Goal: Check status: Check status

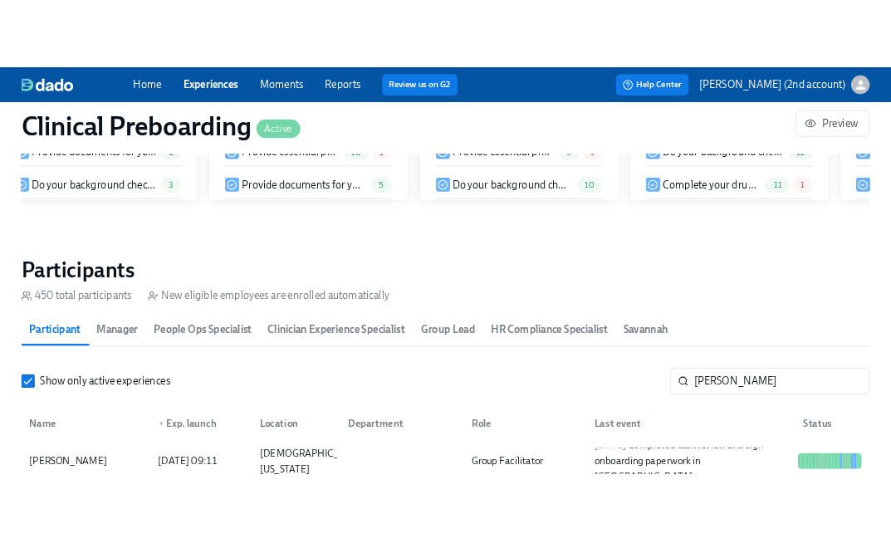
scroll to position [1665, 0]
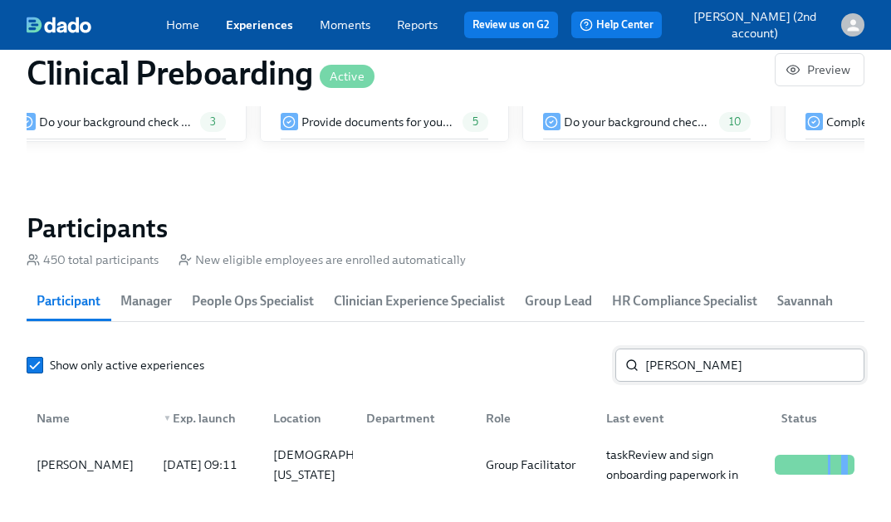
click at [836, 365] on input "[PERSON_NAME]" at bounding box center [754, 365] width 219 height 33
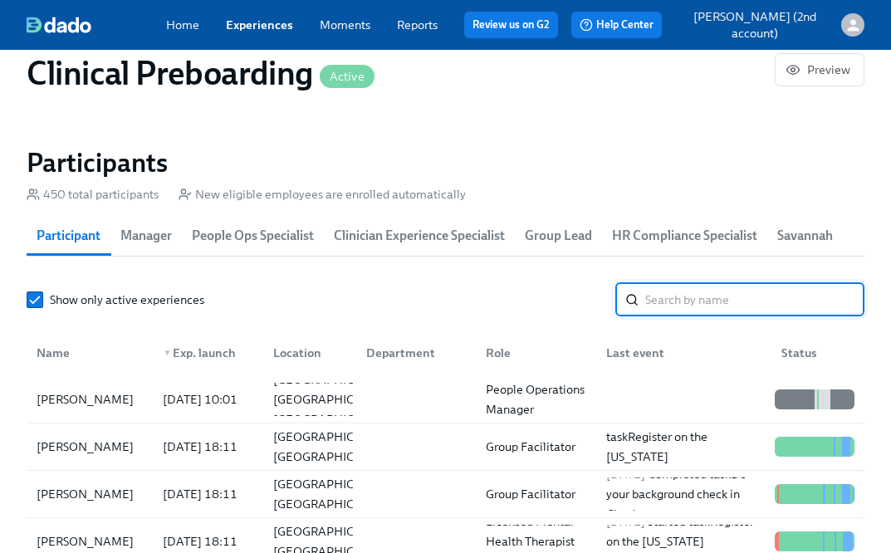
scroll to position [1742, 0]
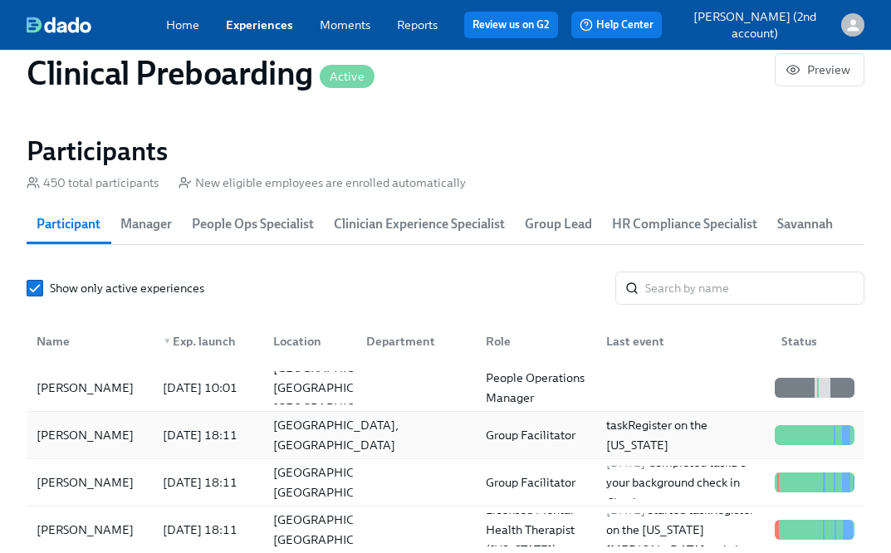
click at [336, 423] on div "[GEOGRAPHIC_DATA], [GEOGRAPHIC_DATA]" at bounding box center [336, 435] width 139 height 40
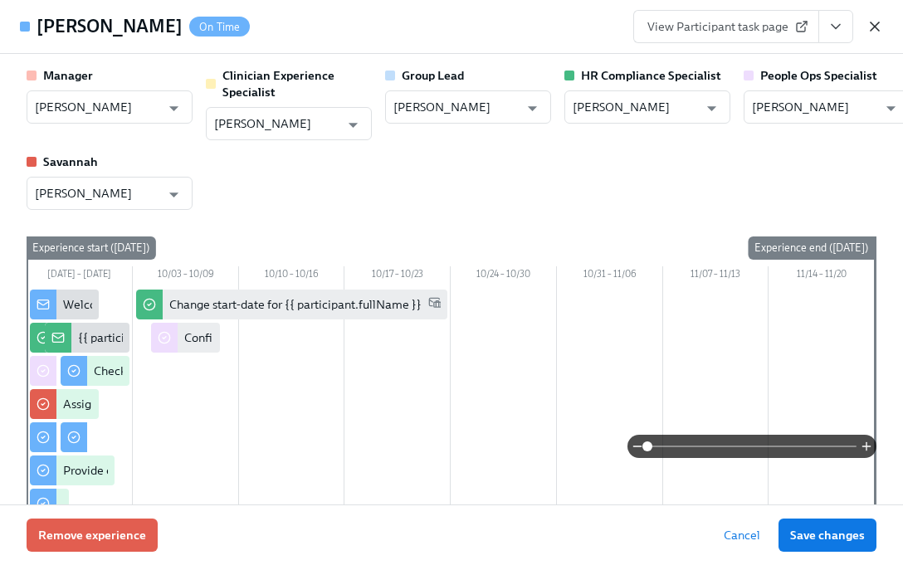
click at [869, 27] on icon "button" at bounding box center [875, 26] width 17 height 17
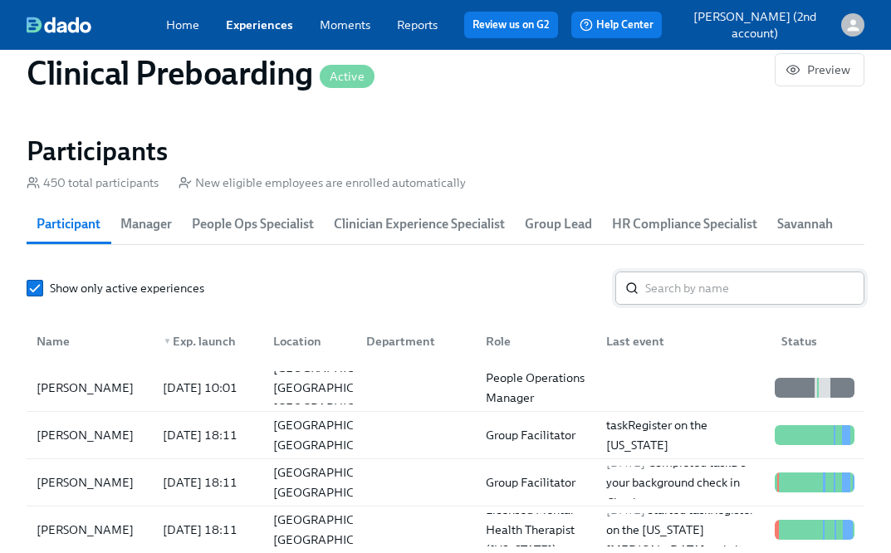
click at [768, 282] on input "search" at bounding box center [754, 287] width 219 height 33
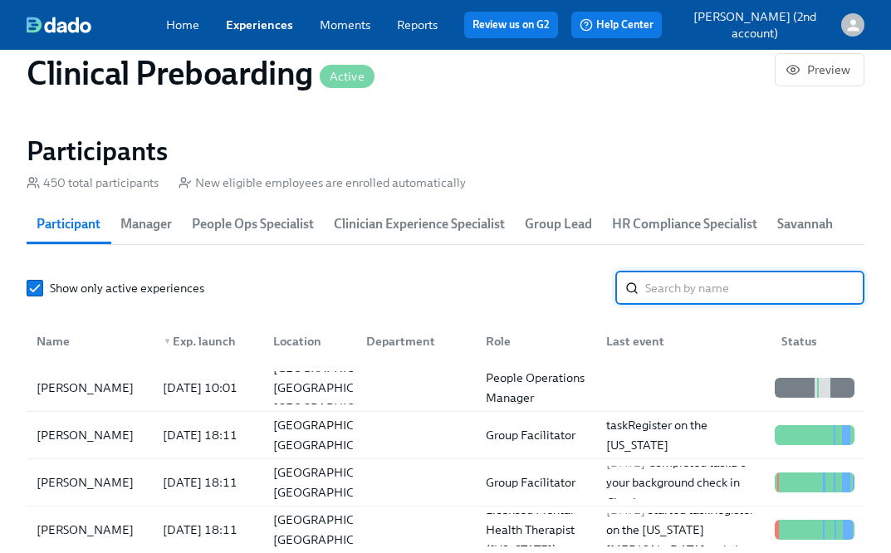
paste input "[PERSON_NAME]"
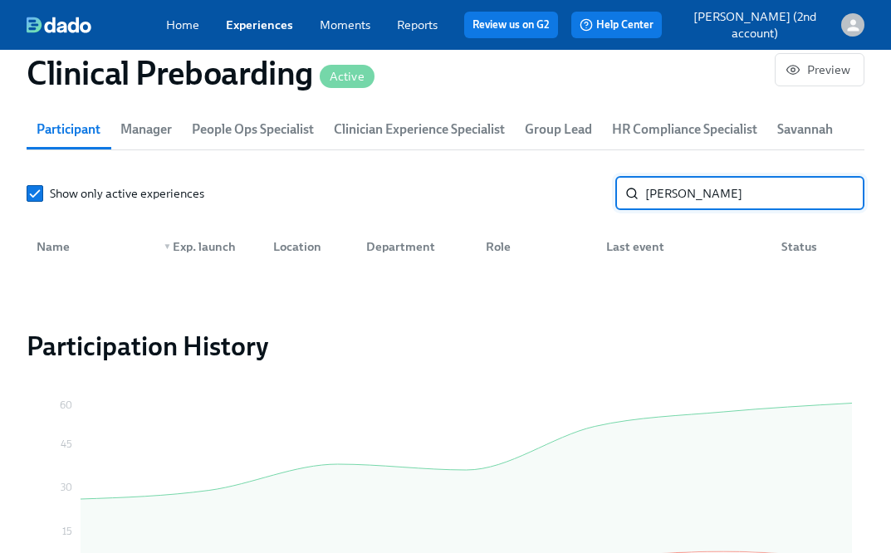
scroll to position [1896, 0]
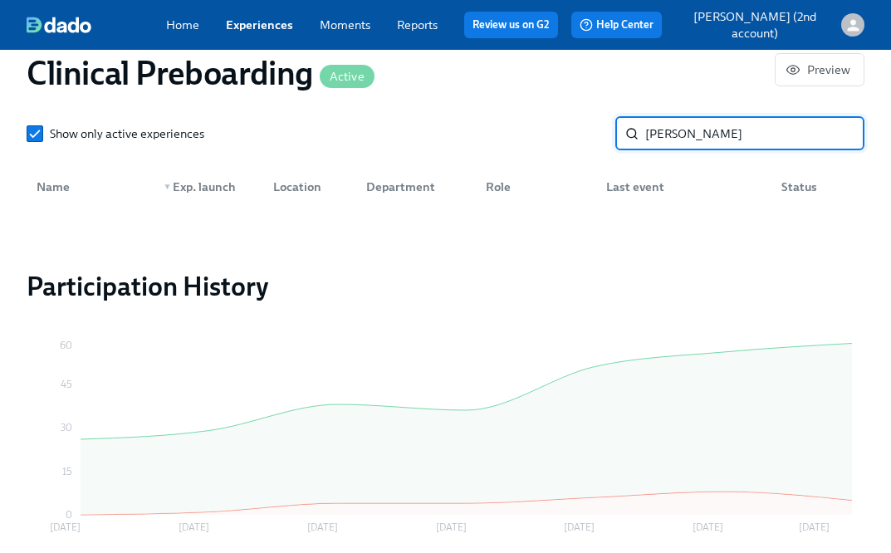
click at [693, 135] on input "[PERSON_NAME]" at bounding box center [754, 133] width 219 height 33
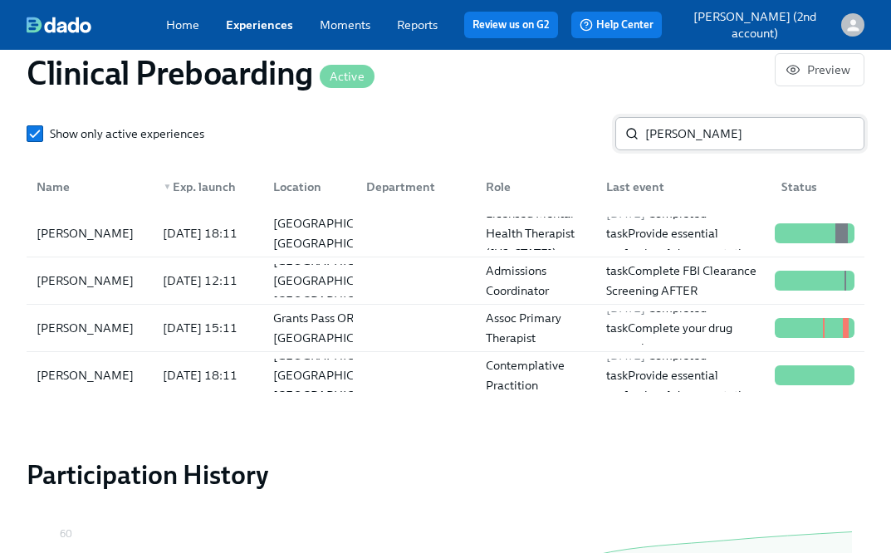
click at [673, 125] on input "[PERSON_NAME]" at bounding box center [754, 133] width 219 height 33
click at [672, 125] on input "[PERSON_NAME]" at bounding box center [754, 133] width 219 height 33
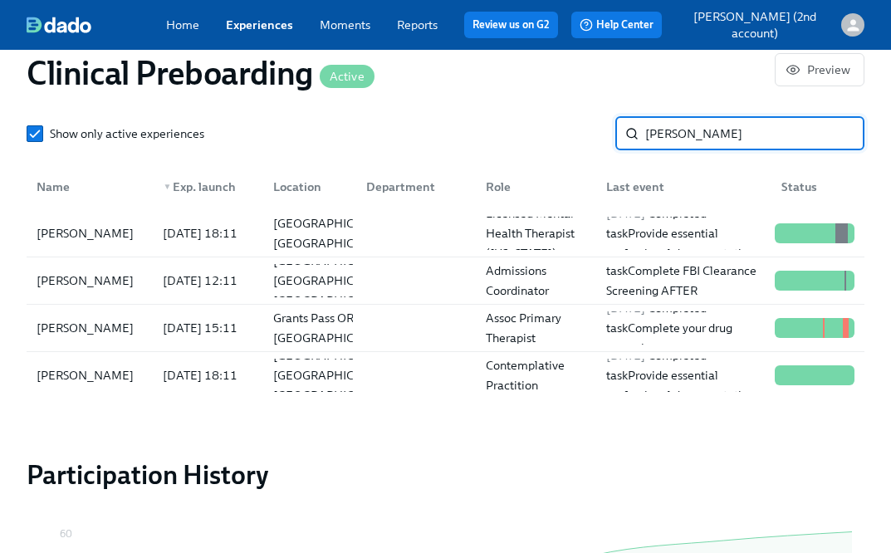
click at [672, 125] on input "[PERSON_NAME]" at bounding box center [754, 133] width 219 height 33
paste input "[PERSON_NAME]"
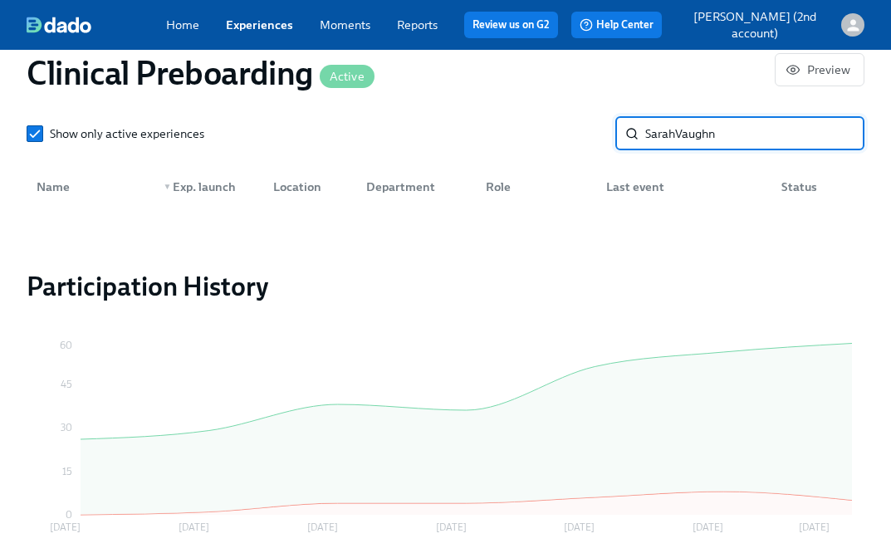
click at [680, 129] on input "SarahVaughn" at bounding box center [754, 133] width 219 height 33
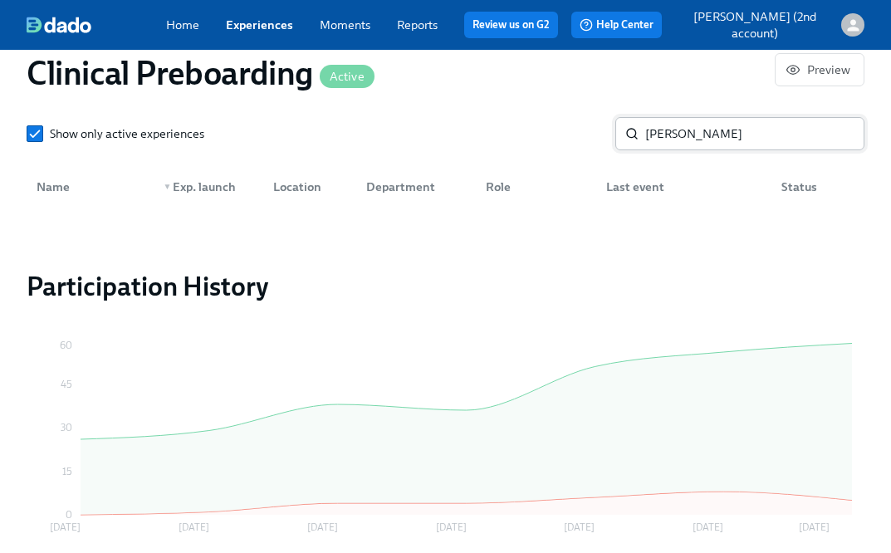
click at [752, 134] on input "[PERSON_NAME]" at bounding box center [754, 133] width 219 height 33
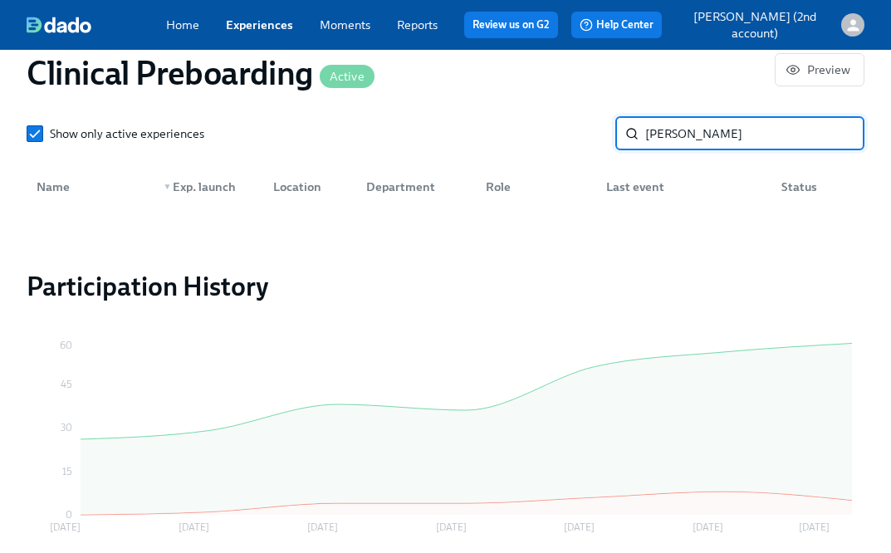
click at [752, 134] on input "[PERSON_NAME]" at bounding box center [754, 133] width 219 height 33
paste input "[PERSON_NAME]"
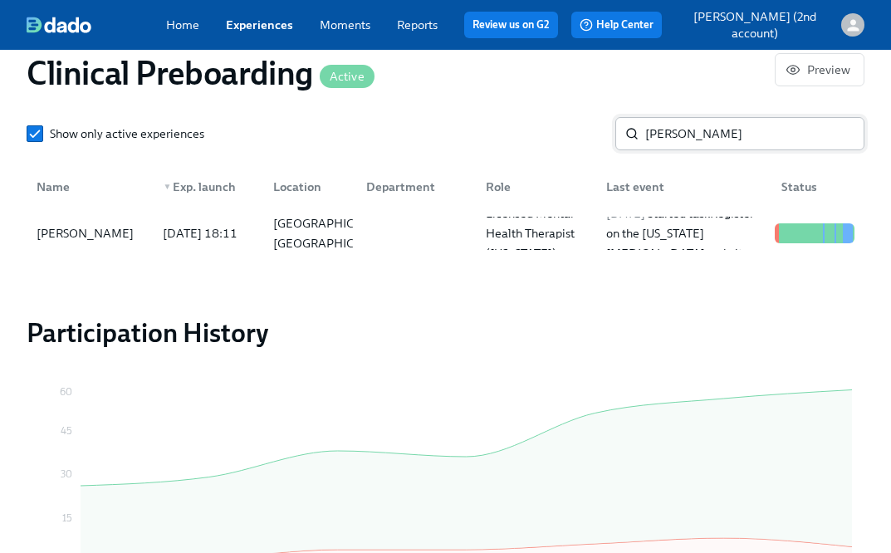
click at [691, 131] on input "[PERSON_NAME]" at bounding box center [754, 133] width 219 height 33
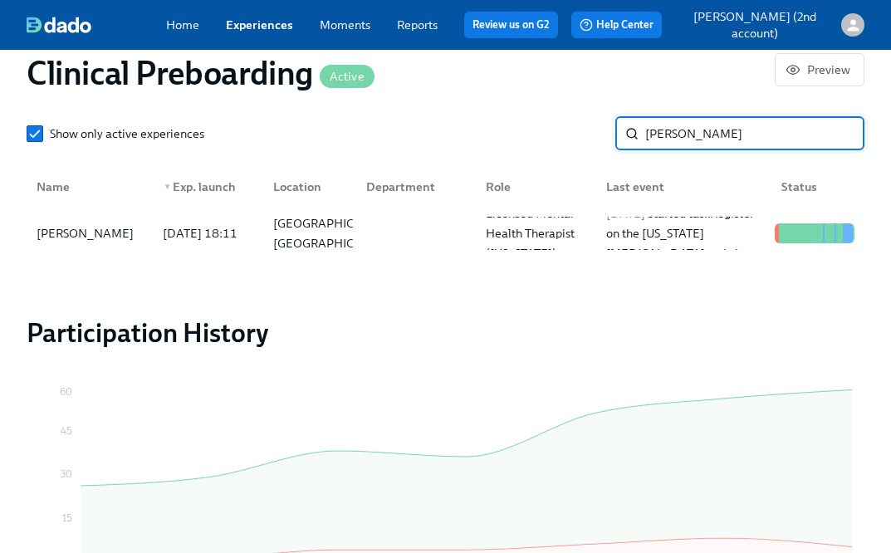
click at [691, 131] on input "[PERSON_NAME]" at bounding box center [754, 133] width 219 height 33
paste input "[PERSON_NAME]"
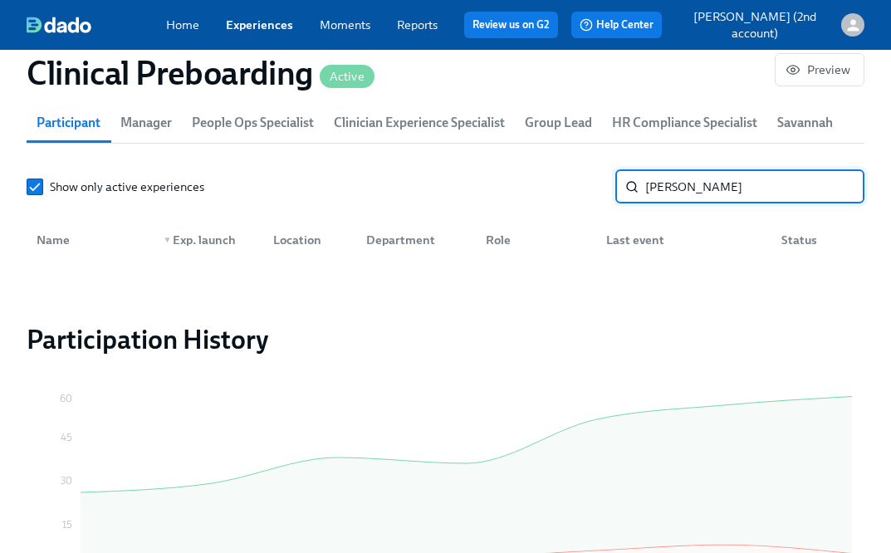
scroll to position [1830, 0]
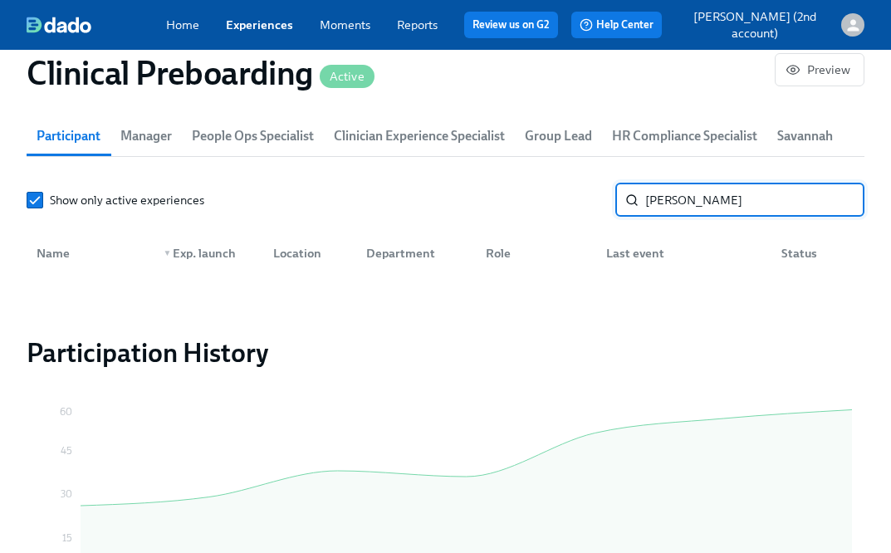
click at [649, 198] on input "[PERSON_NAME]" at bounding box center [754, 199] width 219 height 33
type input "[PERSON_NAME]"
click at [733, 199] on input "[PERSON_NAME]" at bounding box center [754, 199] width 219 height 33
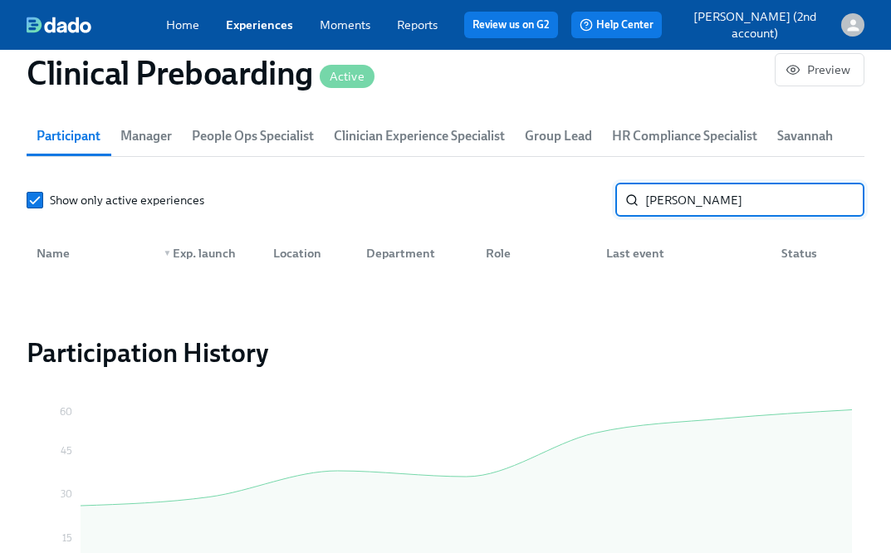
click at [260, 22] on link "Experiences" at bounding box center [259, 24] width 67 height 15
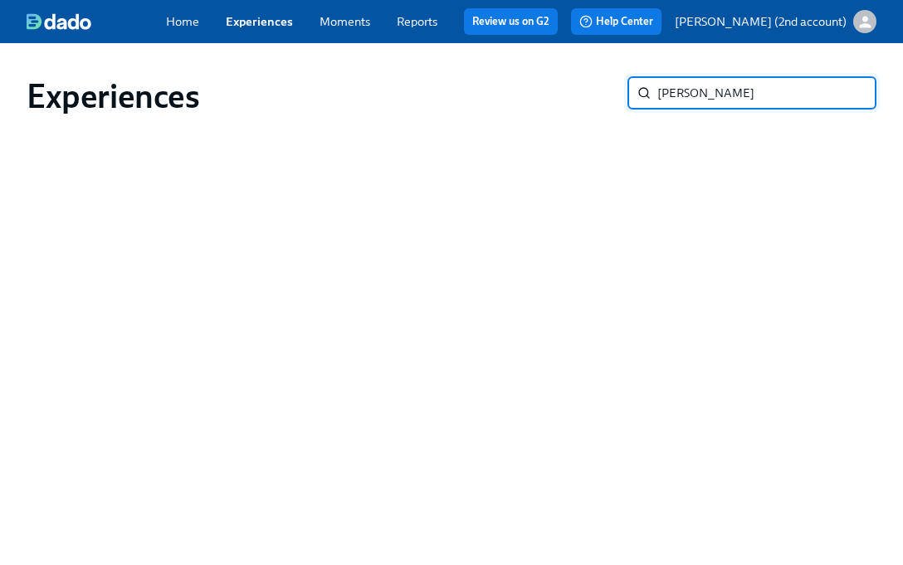
type input "[PERSON_NAME]"
click at [860, 97] on input "[PERSON_NAME]" at bounding box center [767, 92] width 219 height 33
click at [853, 95] on input "[PERSON_NAME]" at bounding box center [767, 92] width 219 height 33
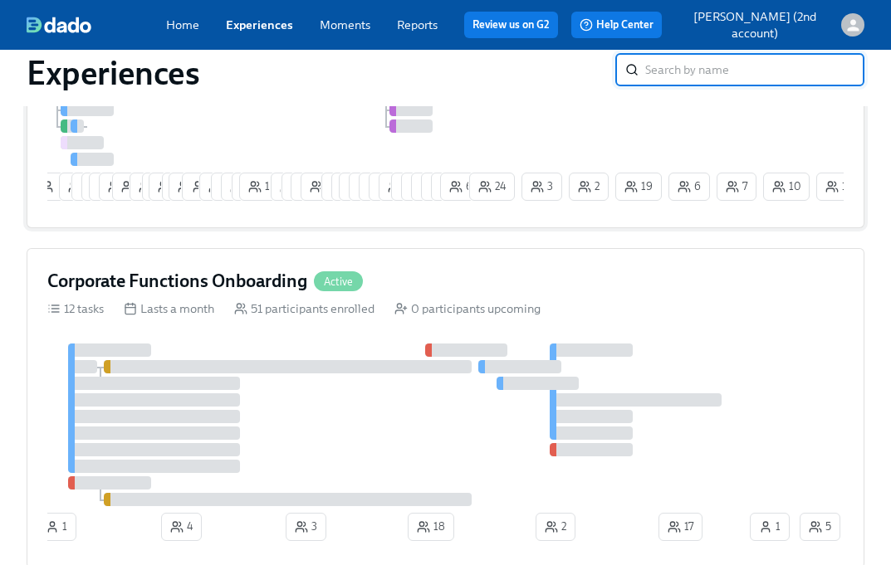
scroll to position [411, 0]
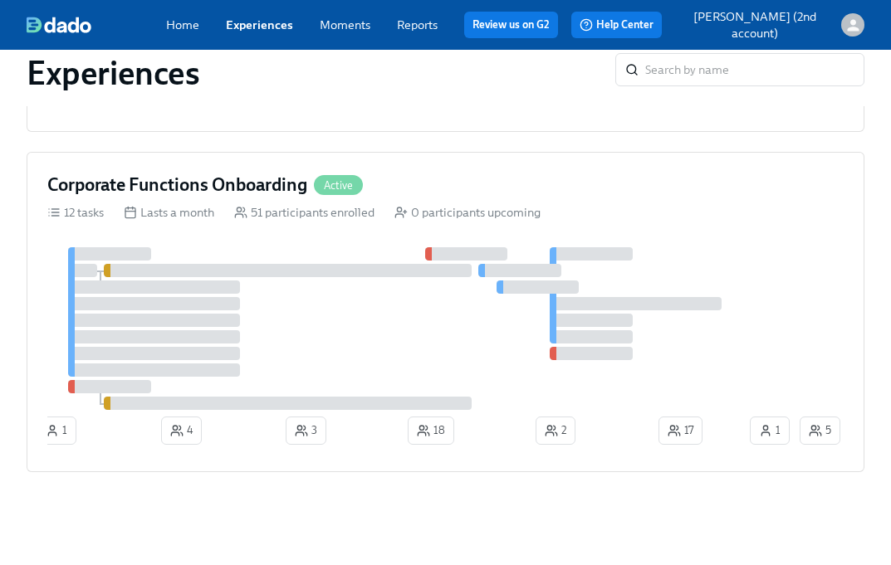
click at [252, 26] on link "Experiences" at bounding box center [259, 24] width 67 height 15
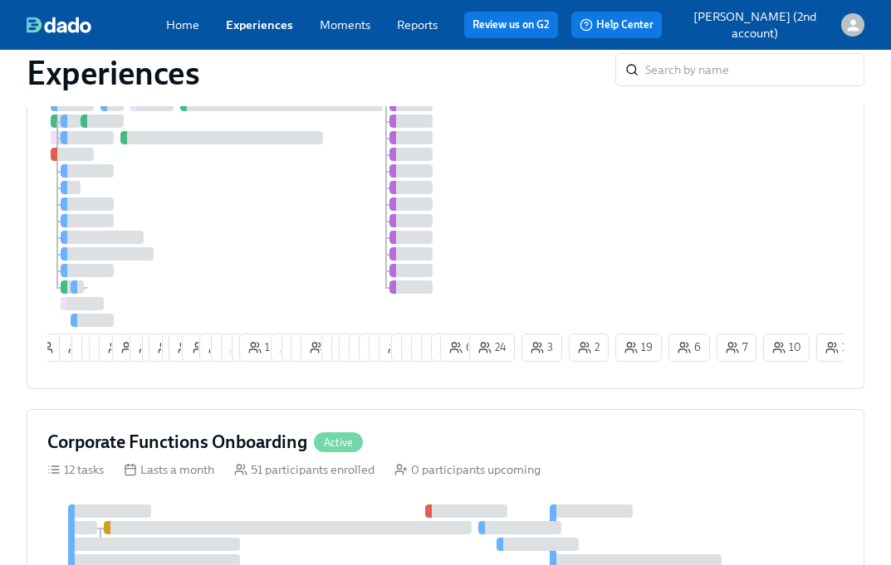
scroll to position [146, 0]
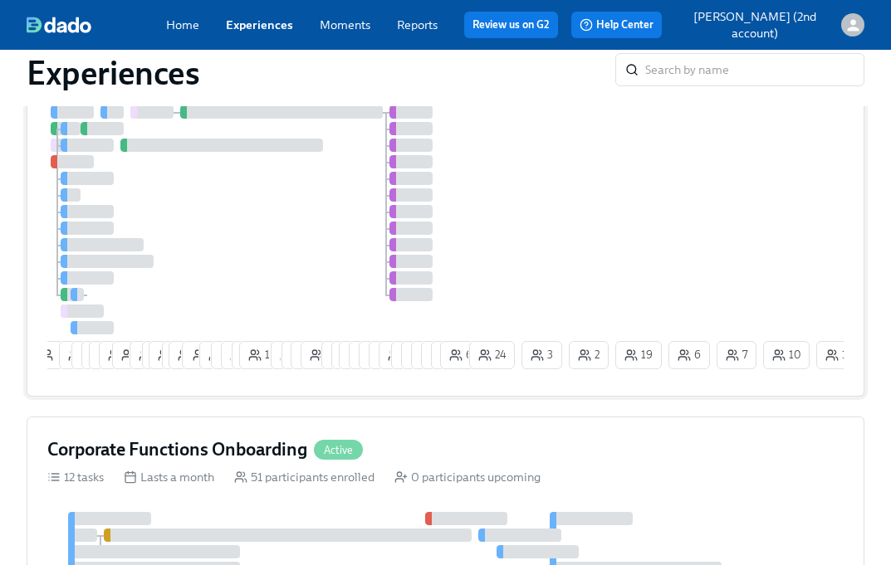
click at [478, 275] on div "1 10 6 9 10 19 2 11 2 16 2 18 1 12 6 6 3 14 8 1 6 8 4 2 23 21 13 11 12 3 3 4 7 …" at bounding box center [445, 240] width 796 height 271
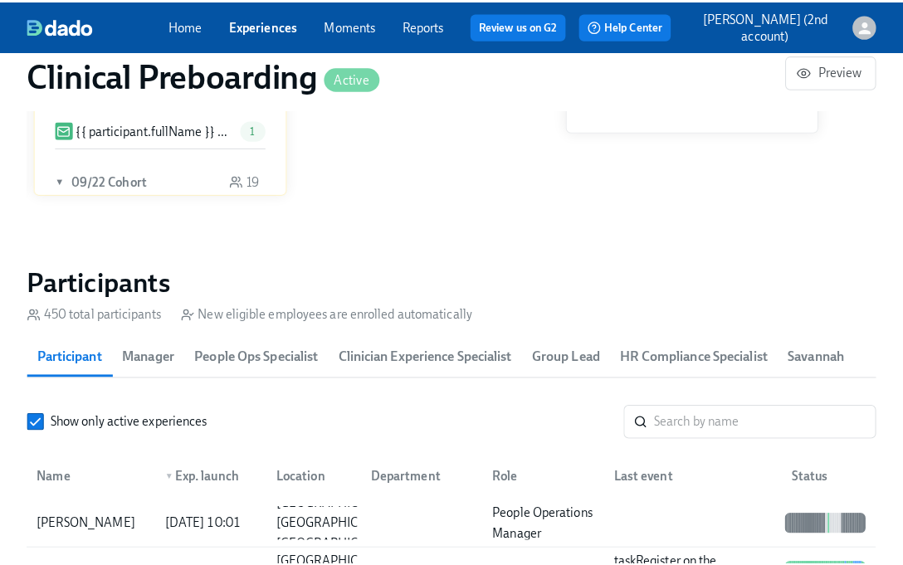
scroll to position [1697, 0]
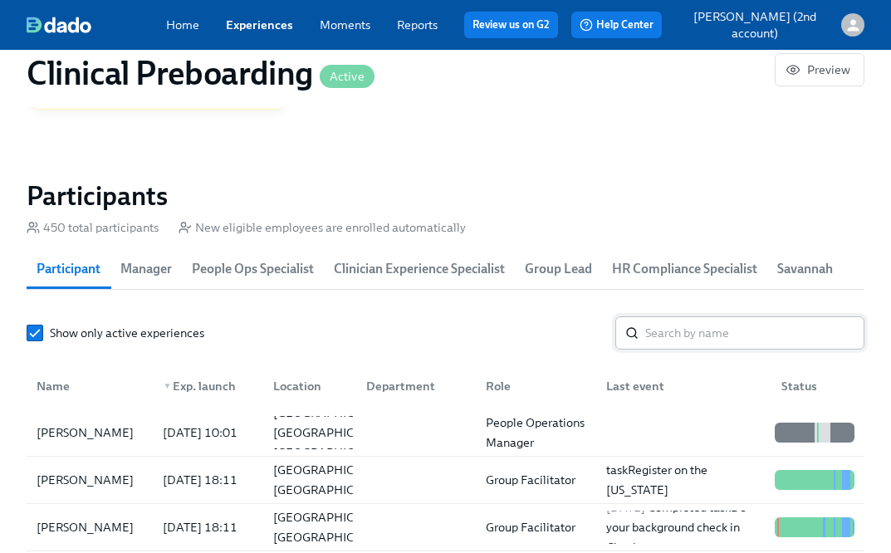
click at [683, 318] on input "search" at bounding box center [754, 332] width 219 height 33
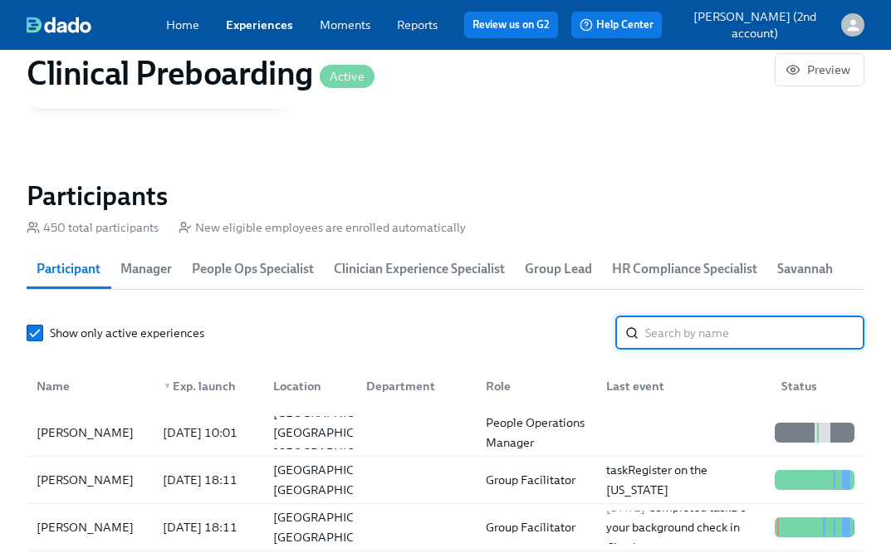
paste input "[PERSON_NAME]"
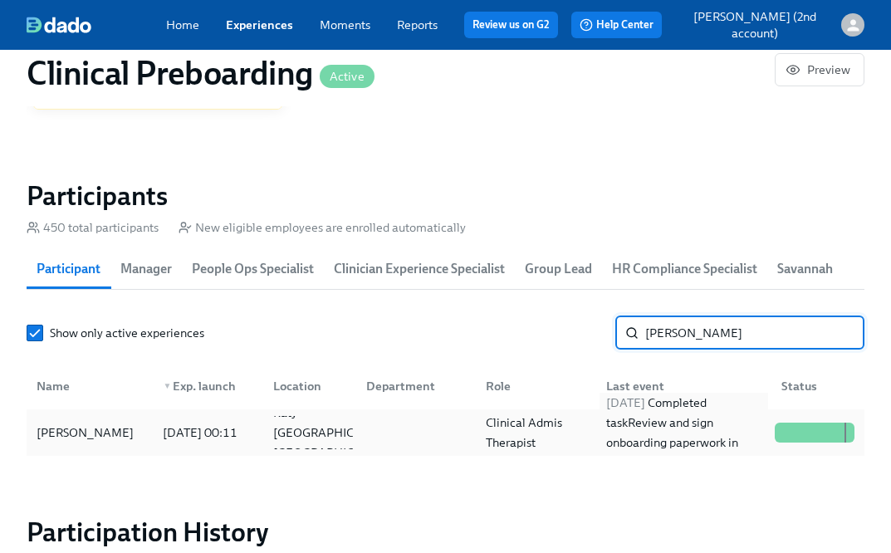
type input "[PERSON_NAME]"
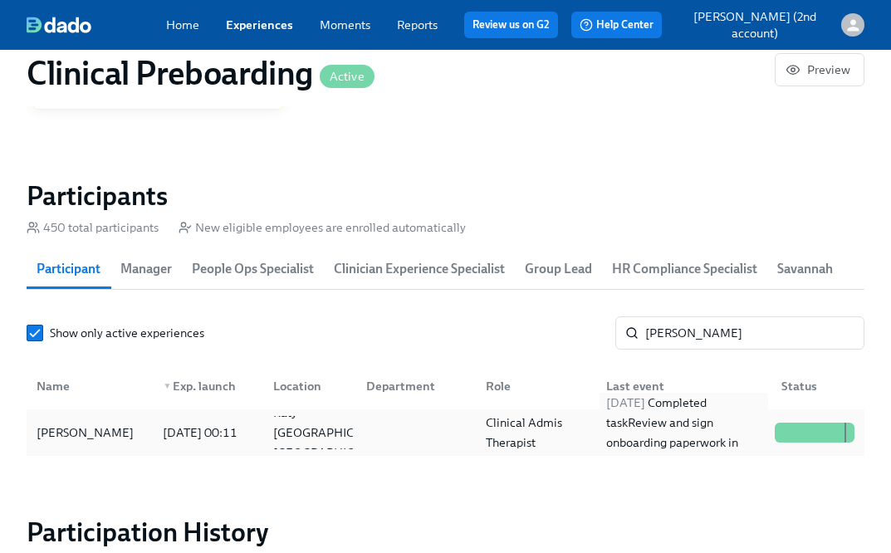
click at [731, 436] on div "[DATE] Completed task Review and sign onboarding paperwork in [GEOGRAPHIC_DATA]" at bounding box center [683, 433] width 169 height 80
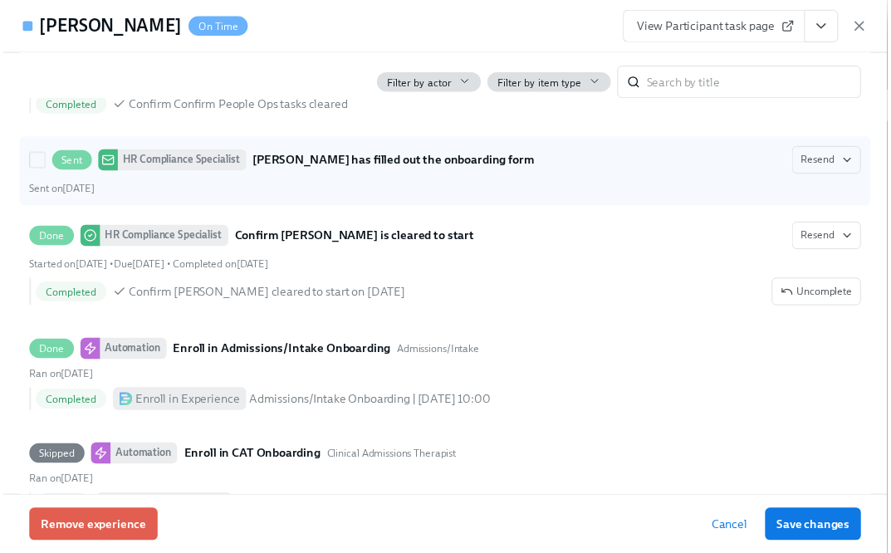
scroll to position [3576, 0]
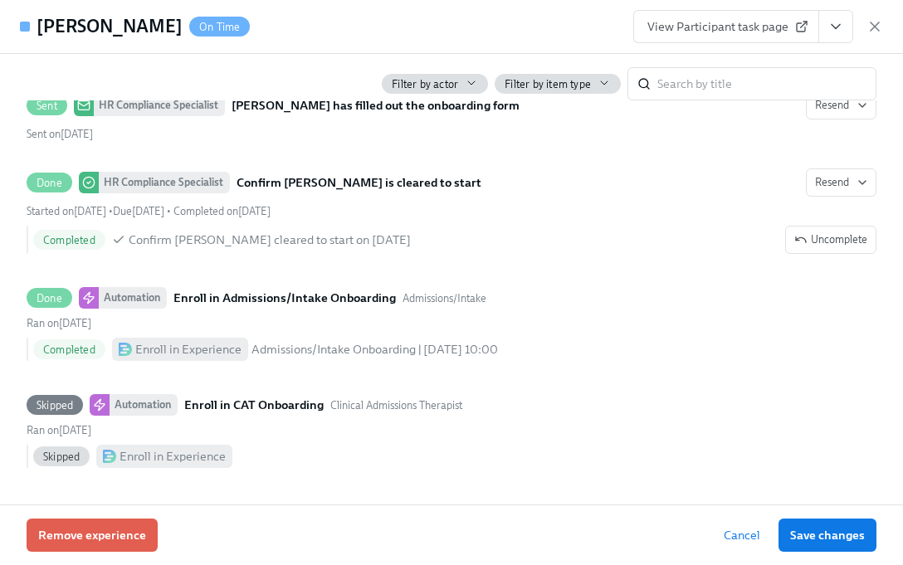
click at [874, 13] on div "View Participant task page" at bounding box center [758, 26] width 250 height 33
click at [874, 28] on icon "button" at bounding box center [875, 26] width 17 height 17
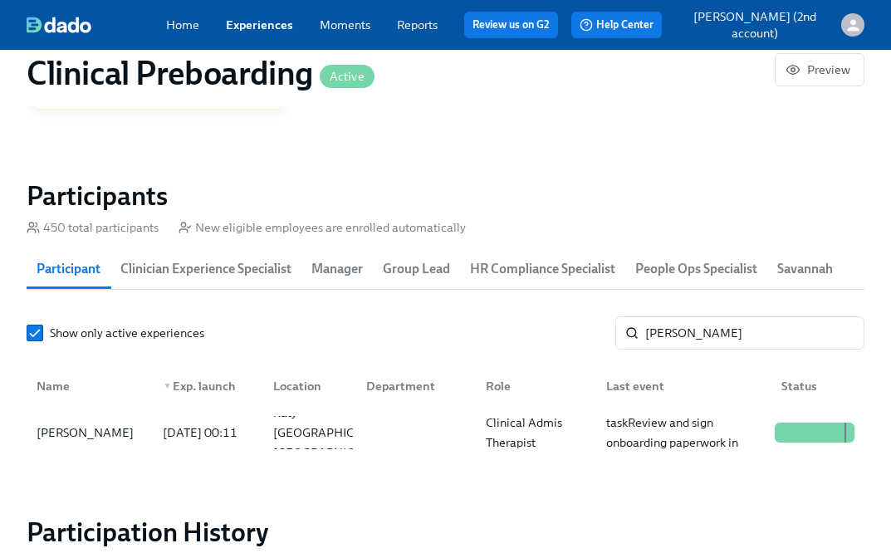
scroll to position [0, 20400]
click at [767, 322] on input "[PERSON_NAME]" at bounding box center [754, 332] width 219 height 33
click at [758, 329] on input "[PERSON_NAME]" at bounding box center [754, 332] width 219 height 33
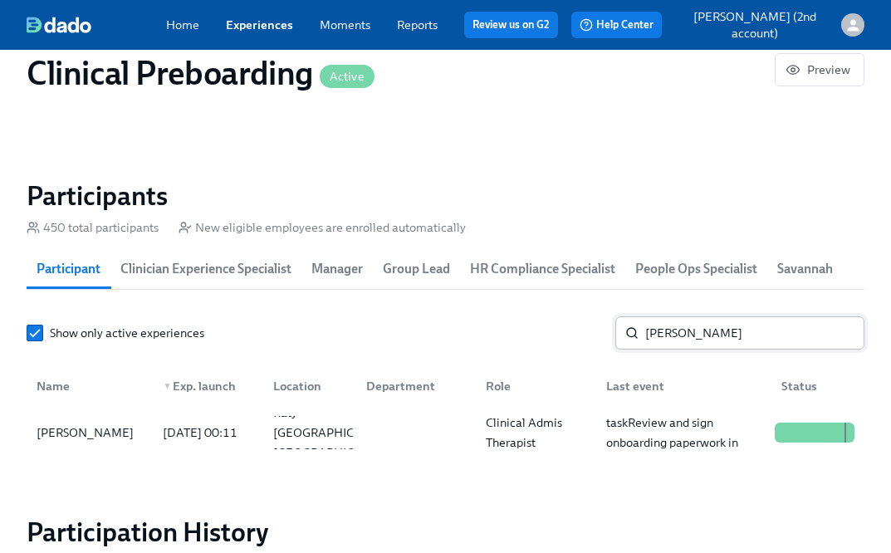
click at [758, 329] on input "[PERSON_NAME]" at bounding box center [754, 332] width 219 height 33
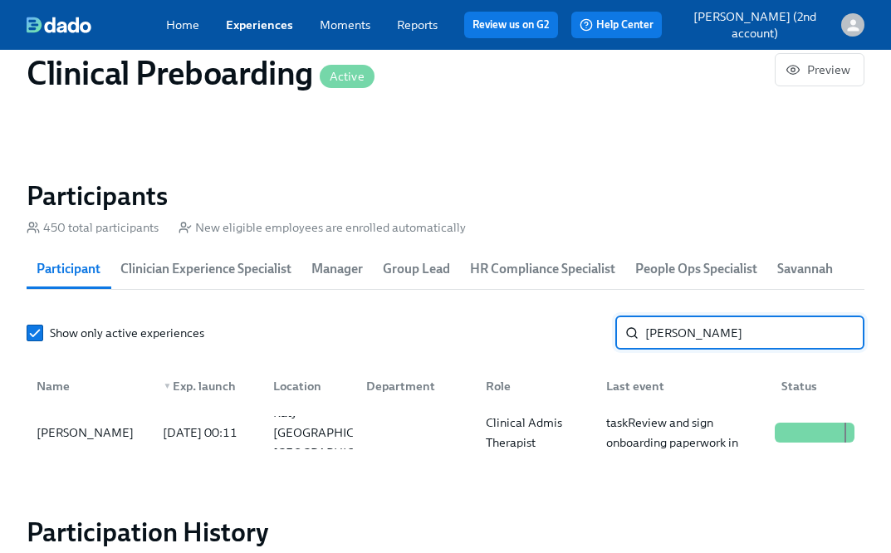
click at [741, 331] on input "[PERSON_NAME]" at bounding box center [754, 332] width 219 height 33
drag, startPoint x: 692, startPoint y: 329, endPoint x: 602, endPoint y: 322, distance: 90.7
click at [602, 322] on div "Show only active experiences [PERSON_NAME] ​" at bounding box center [446, 332] width 838 height 33
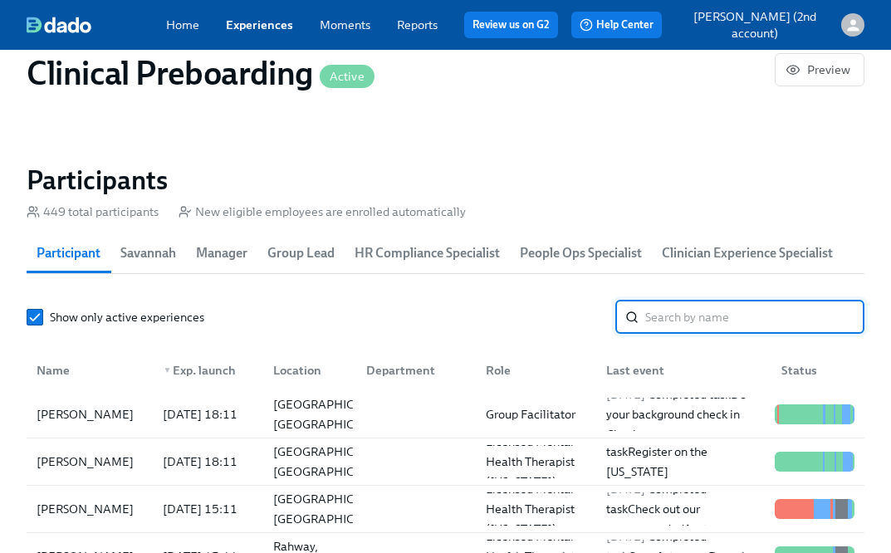
scroll to position [119, 0]
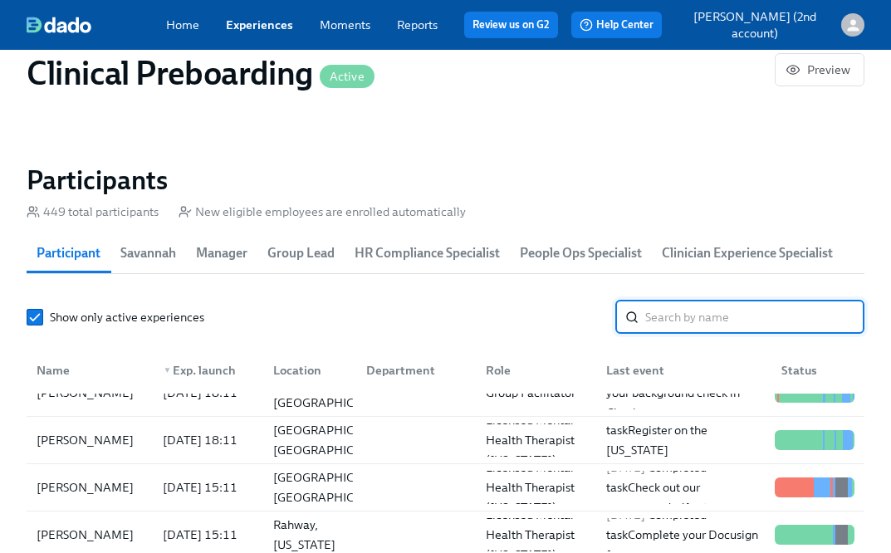
paste input "[PERSON_NAME]"
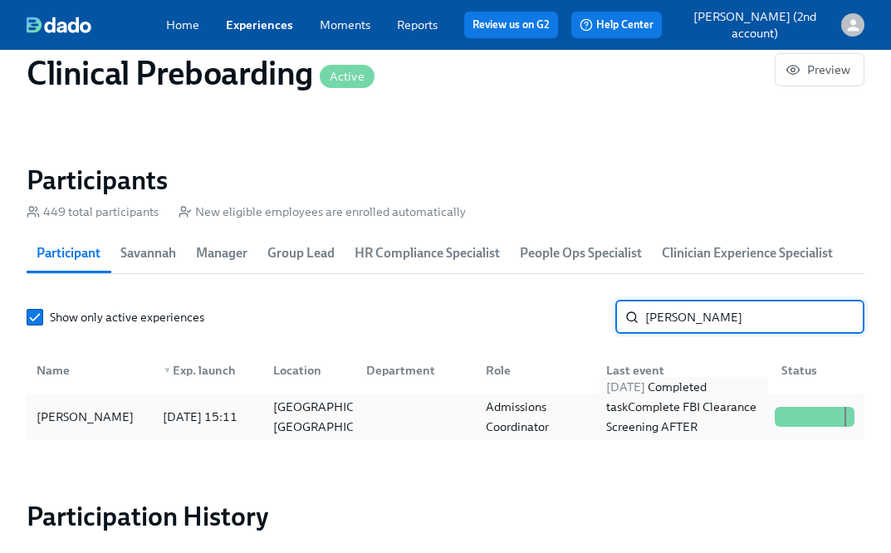
type input "[PERSON_NAME]"
click at [685, 414] on div "[DATE] Completed task Complete FBI Clearance Screening AFTER Fingerprinting" at bounding box center [683, 417] width 169 height 80
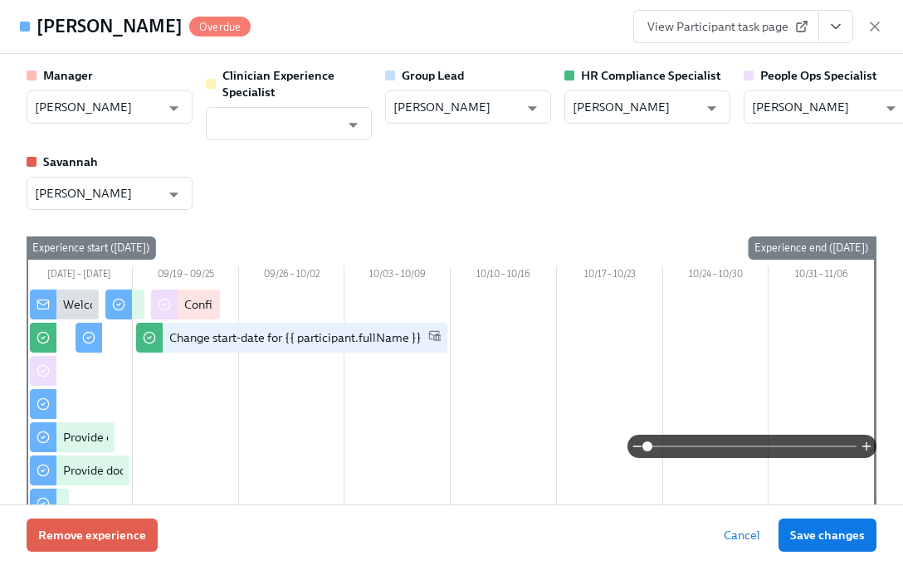
click at [844, 30] on button "View task page" at bounding box center [836, 26] width 35 height 33
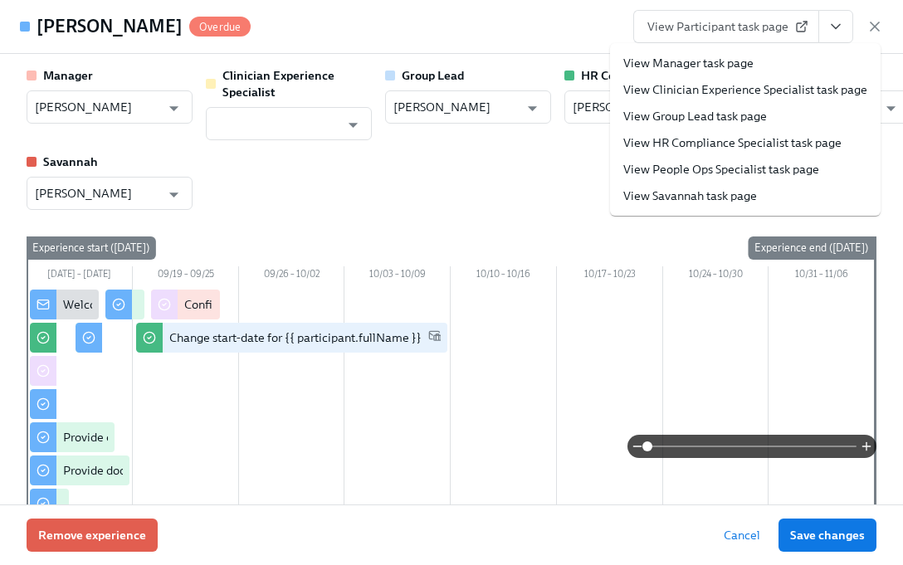
click at [773, 174] on link "View People Ops Specialist task page" at bounding box center [722, 169] width 196 height 17
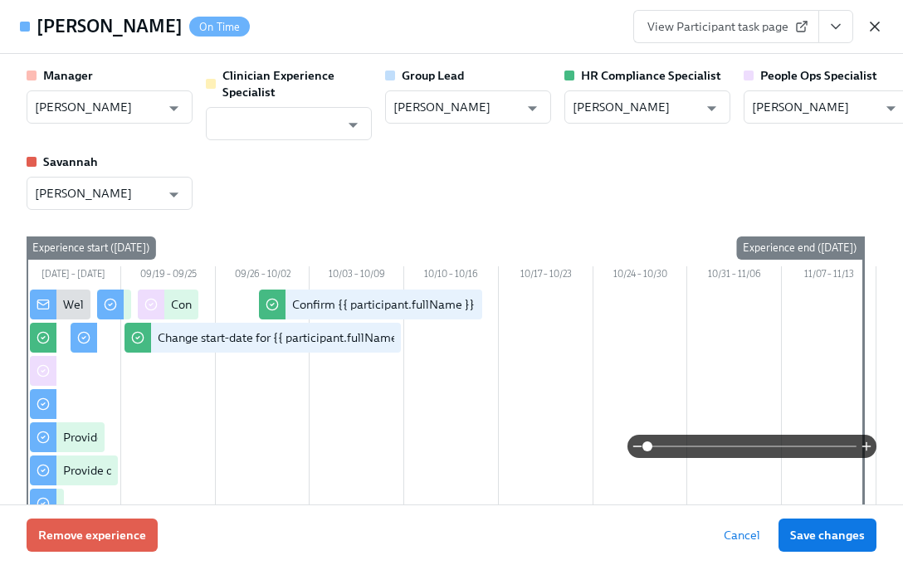
click at [870, 24] on icon "button" at bounding box center [875, 26] width 17 height 17
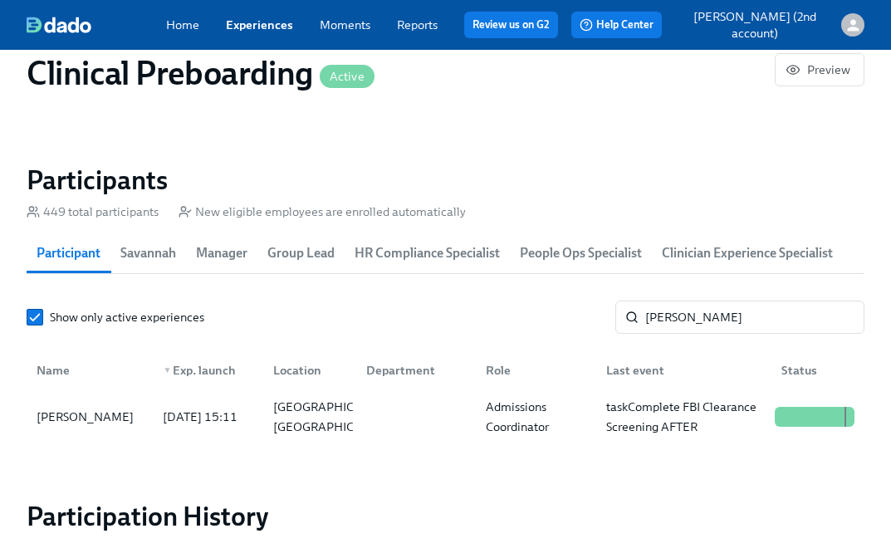
scroll to position [0, 20387]
click at [247, 19] on link "Experiences" at bounding box center [259, 24] width 67 height 15
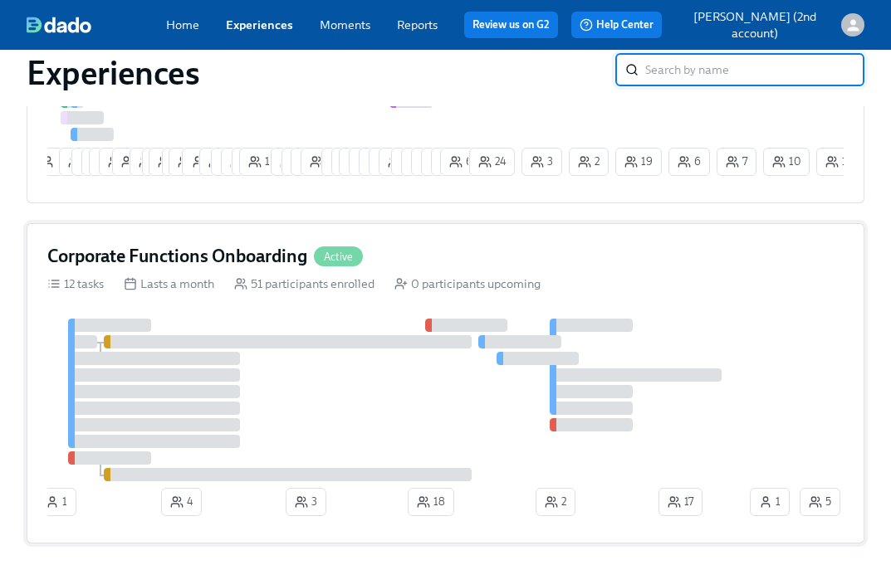
scroll to position [411, 0]
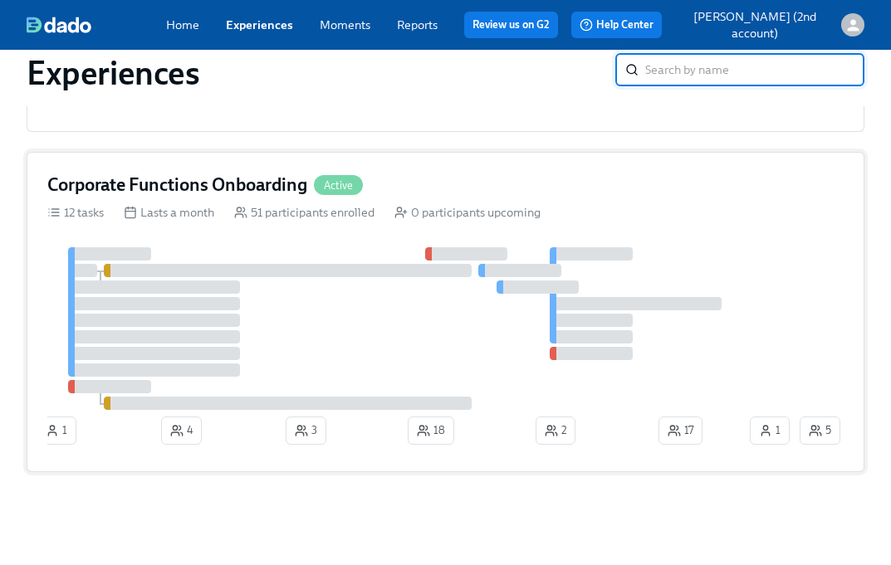
click at [206, 328] on div at bounding box center [421, 328] width 749 height 163
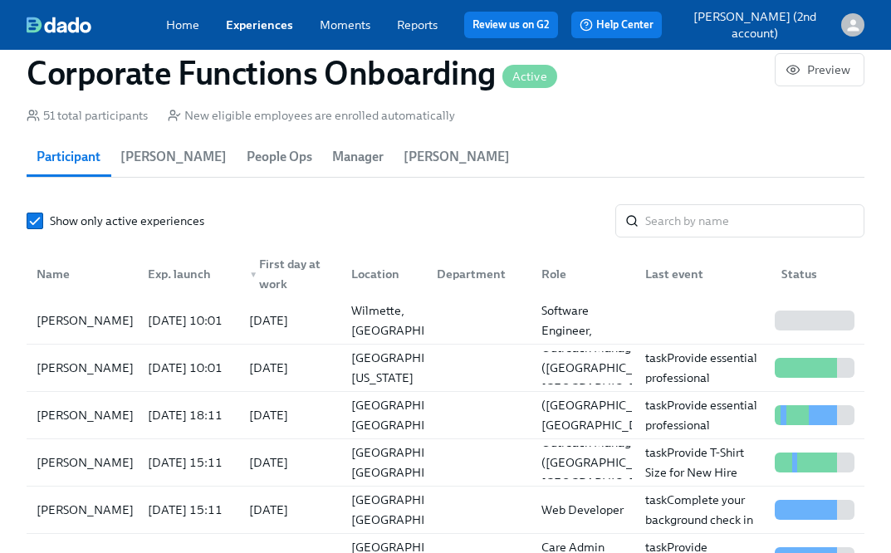
scroll to position [21, 0]
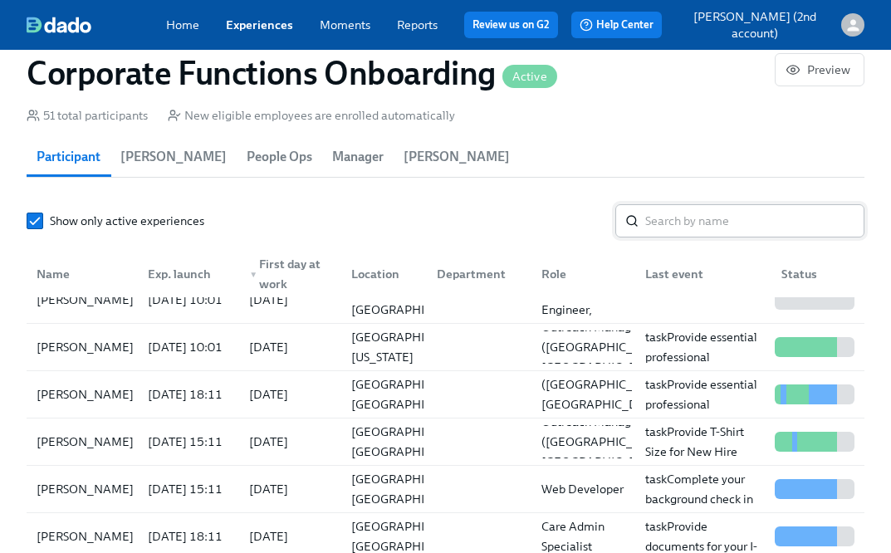
click at [698, 214] on input "search" at bounding box center [754, 220] width 219 height 33
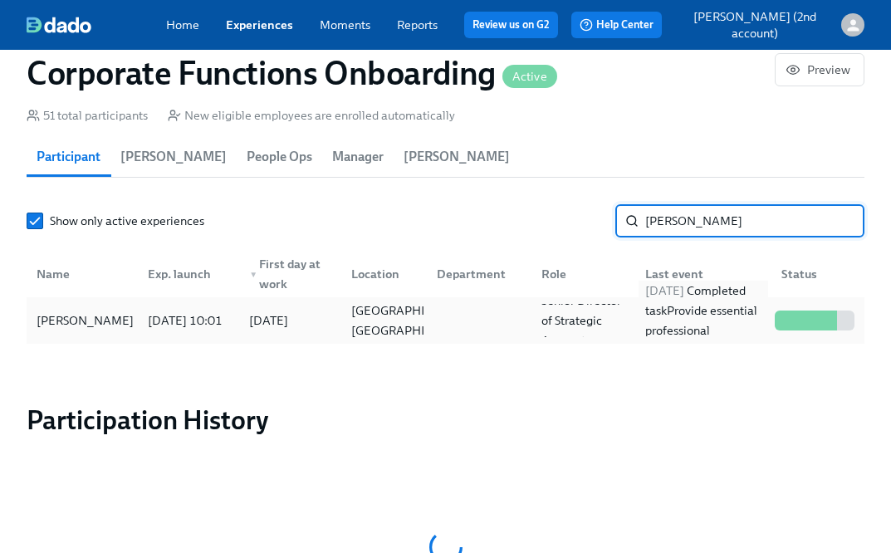
click at [673, 309] on div "[DATE] Completed task Provide essential professional documentation" at bounding box center [703, 321] width 130 height 80
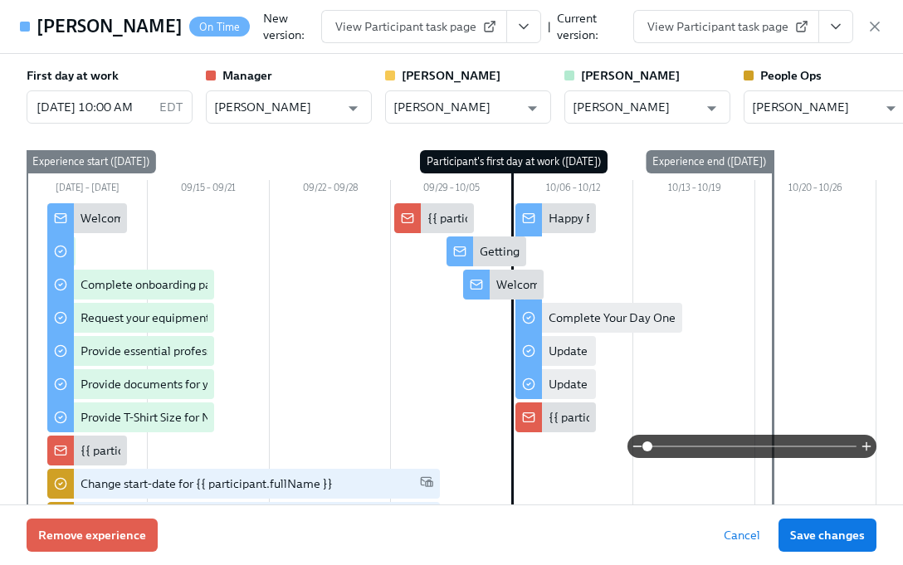
click at [832, 33] on icon "View task page" at bounding box center [836, 26] width 17 height 17
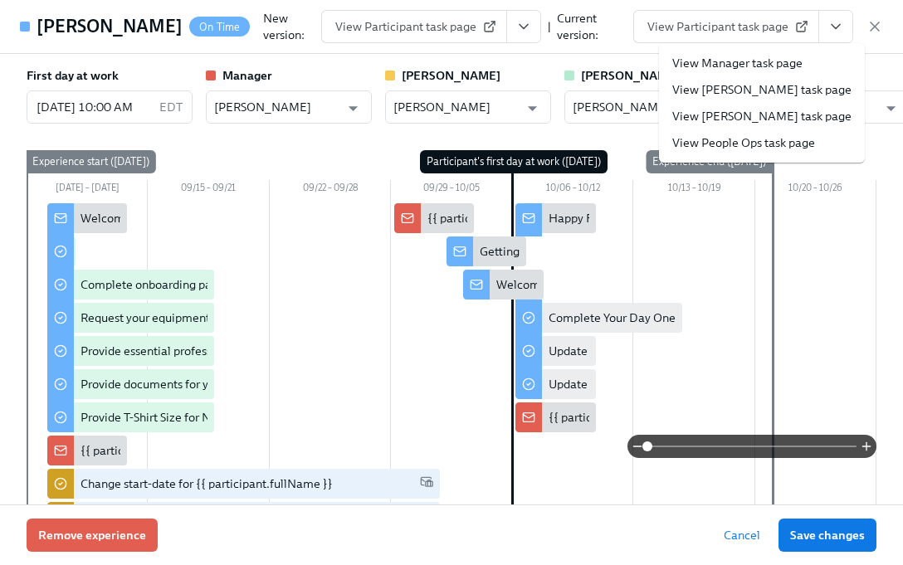
click at [756, 138] on link "View People Ops task page" at bounding box center [743, 142] width 143 height 17
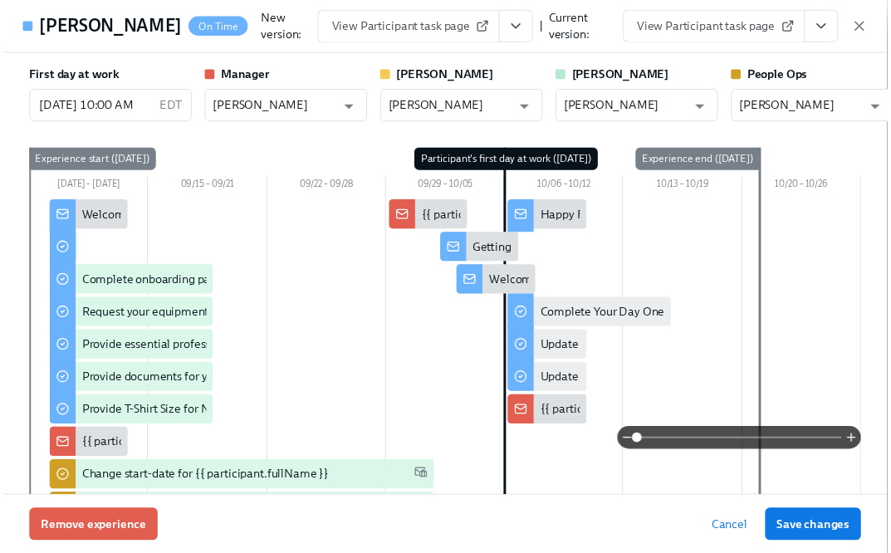
scroll to position [0, 9906]
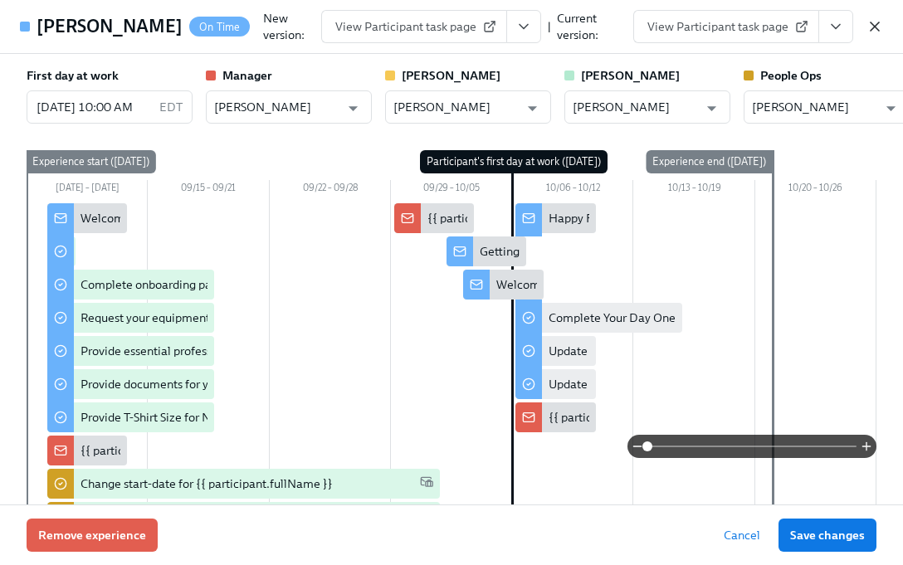
click at [881, 27] on icon "button" at bounding box center [875, 26] width 17 height 17
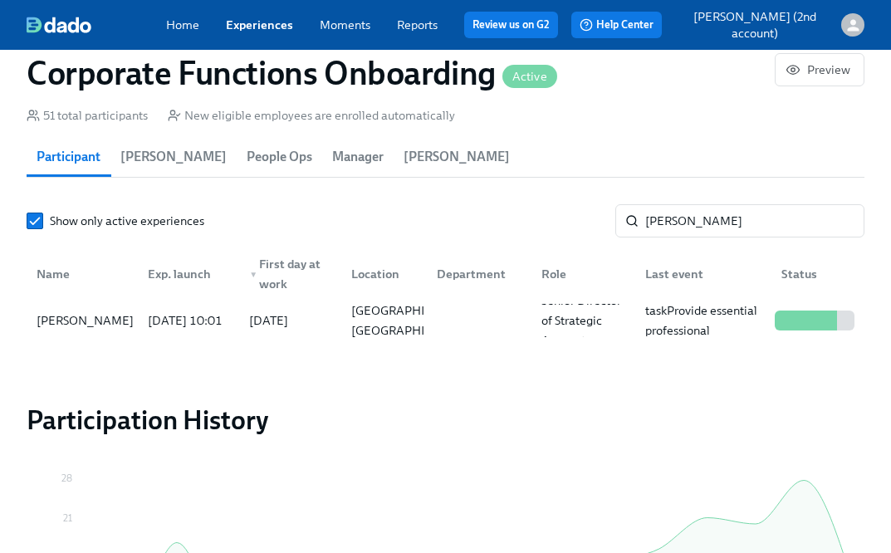
scroll to position [0, 9893]
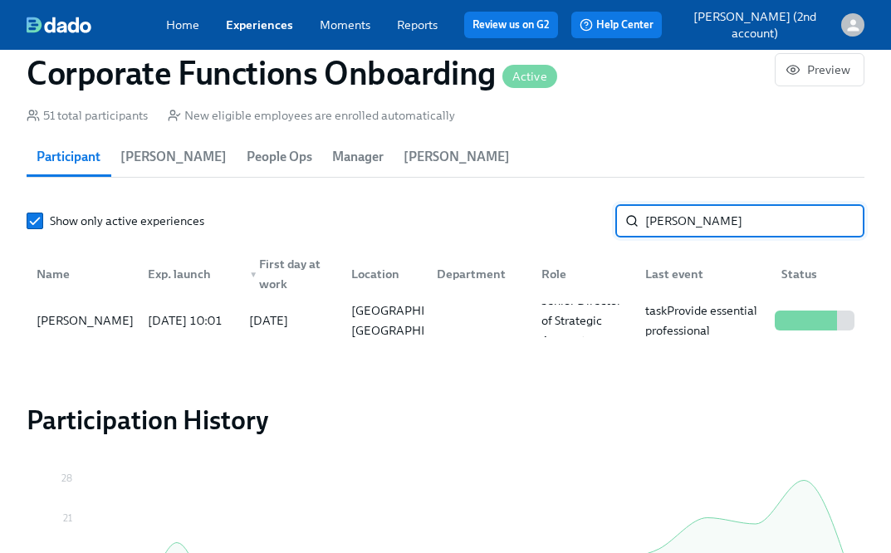
click at [684, 217] on input "[PERSON_NAME]" at bounding box center [754, 220] width 219 height 33
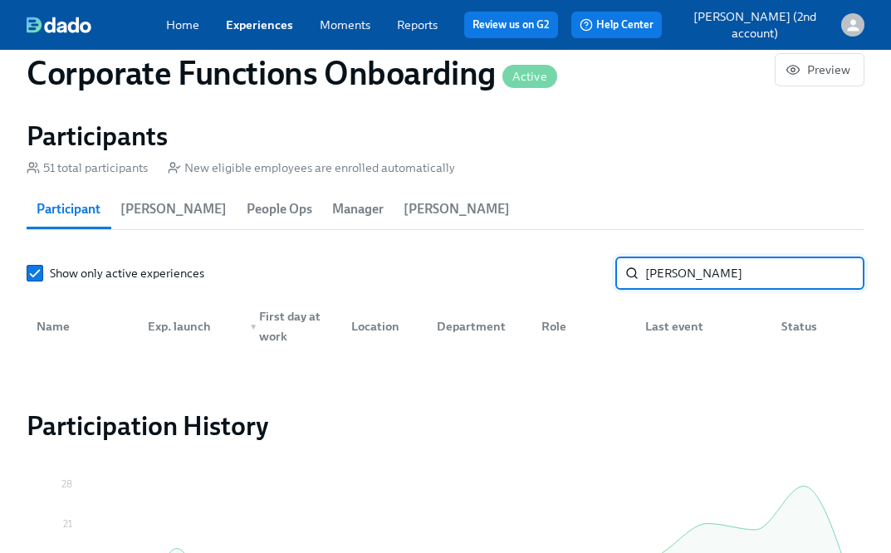
scroll to position [1467, 0]
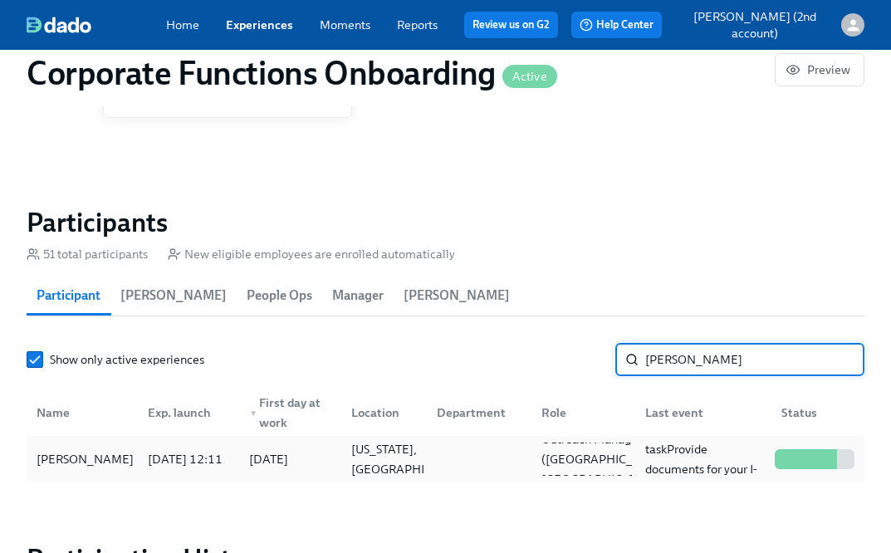
type input "[PERSON_NAME]"
click at [482, 453] on div at bounding box center [475, 459] width 105 height 33
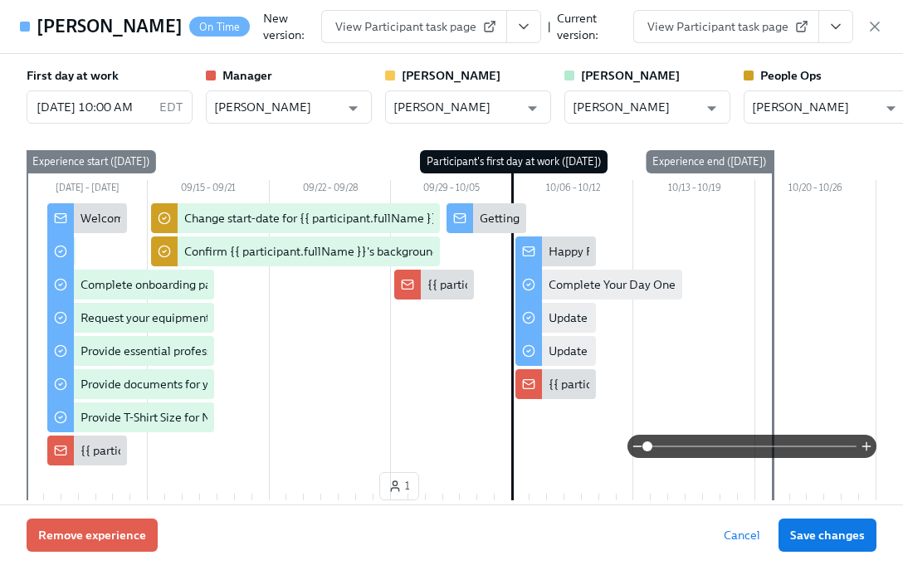
click at [836, 37] on button "View task page" at bounding box center [836, 26] width 35 height 33
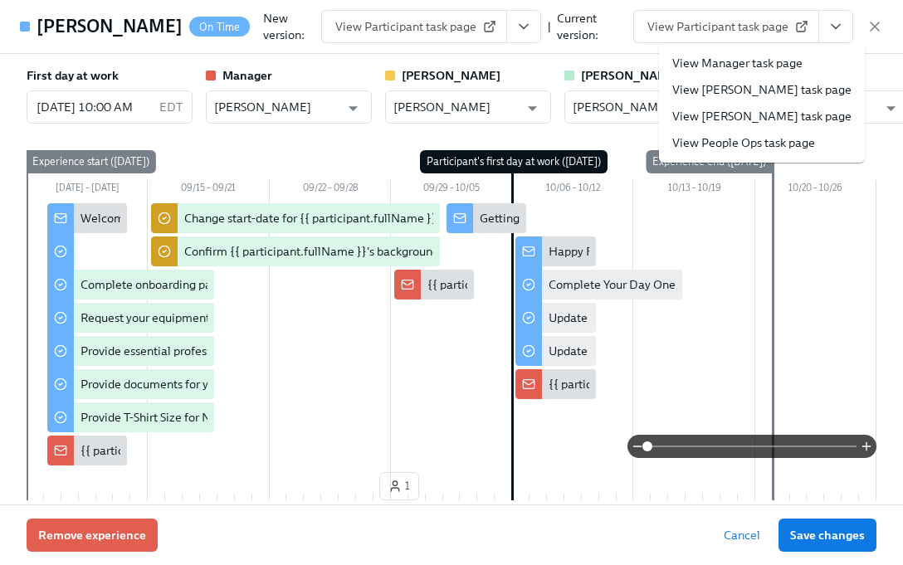
click at [745, 138] on link "View People Ops task page" at bounding box center [743, 142] width 143 height 17
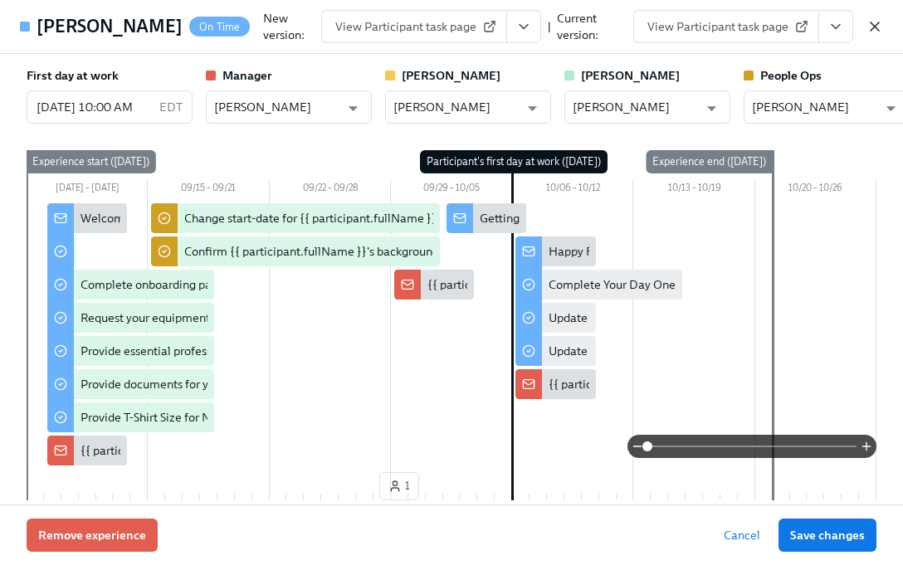
click at [873, 27] on icon "button" at bounding box center [875, 26] width 8 height 8
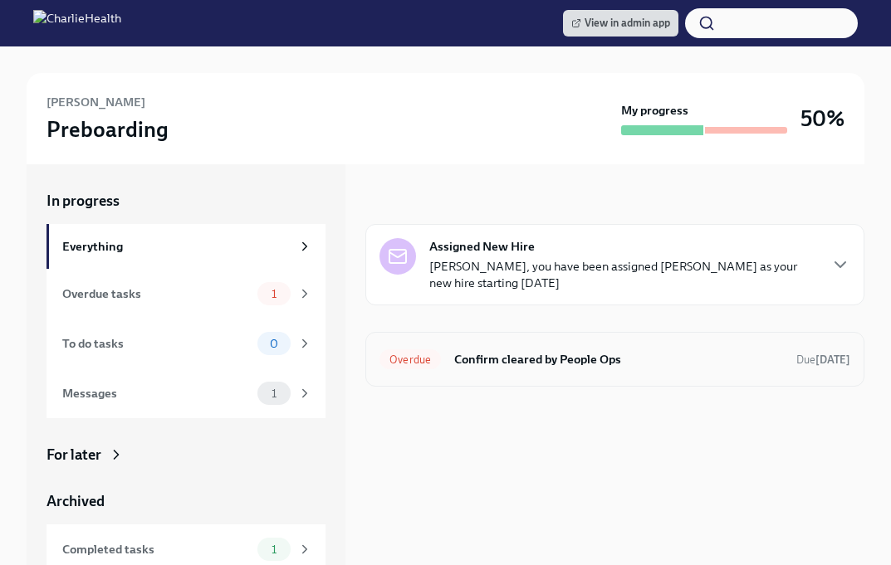
click at [448, 350] on div "Overdue Confirm cleared by People Ops Due [DATE]" at bounding box center [614, 359] width 471 height 27
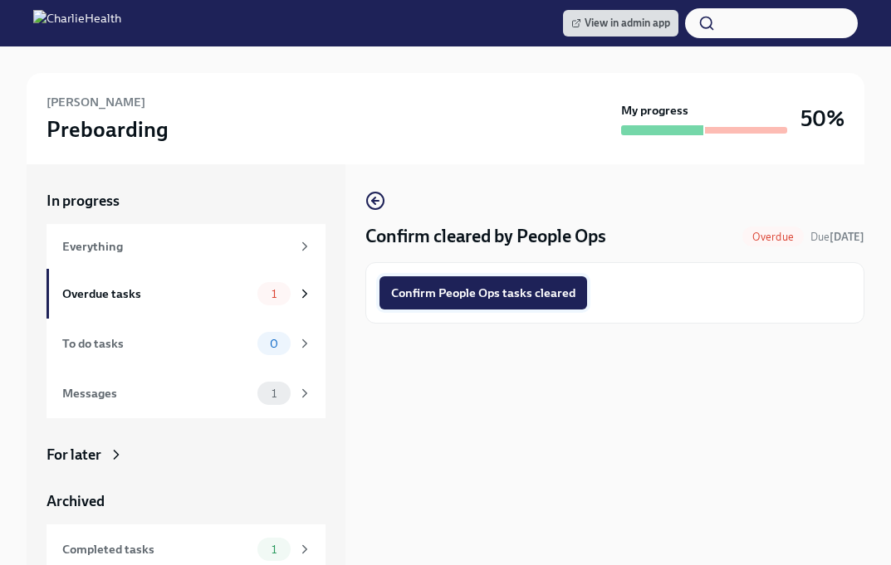
click at [417, 287] on span "Confirm People Ops tasks cleared" at bounding box center [483, 293] width 184 height 17
